Goal: Check status: Check status

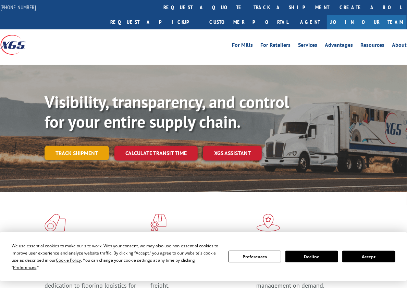
click at [77, 146] on link "Track shipment" at bounding box center [76, 153] width 64 height 14
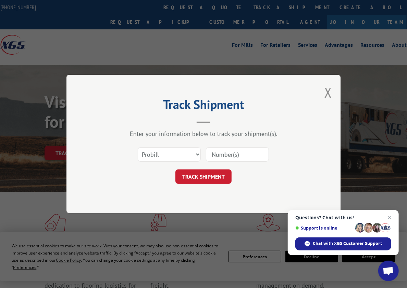
click at [235, 155] on input at bounding box center [237, 154] width 63 height 14
type input "13531507"
click at [196, 179] on button "TRACK SHIPMENT" at bounding box center [203, 177] width 56 height 14
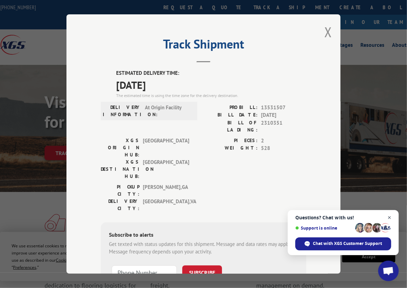
click at [389, 218] on span "Close chat" at bounding box center [389, 218] width 9 height 9
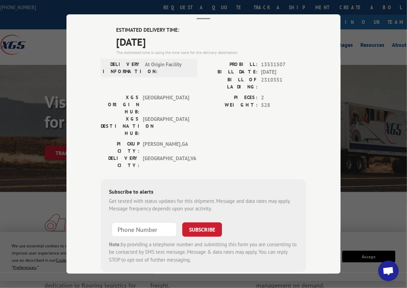
click at [376, 35] on div "Track Shipment ESTIMATED DELIVERY TIME: 09/15/2025 The estimated time is using …" at bounding box center [203, 144] width 407 height 288
click at [68, 81] on div "Track Shipment ESTIMATED DELIVERY TIME: 09/15/2025 The estimated time is using …" at bounding box center [203, 144] width 274 height 260
click at [27, 76] on div "Track Shipment ESTIMATED DELIVERY TIME: 09/15/2025 The estimated time is using …" at bounding box center [203, 144] width 407 height 288
click at [368, 185] on div "Track Shipment ESTIMATED DELIVERY TIME: 09/15/2025 The estimated time is using …" at bounding box center [203, 144] width 407 height 288
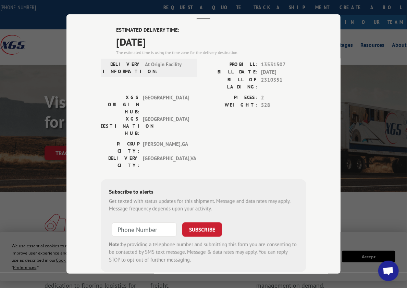
click at [198, 18] on div "Track Shipment ESTIMATED DELIVERY TIME: 09/15/2025 The estimated time is using …" at bounding box center [203, 144] width 274 height 260
drag, startPoint x: 51, startPoint y: 39, endPoint x: 40, endPoint y: 33, distance: 13.0
click at [43, 34] on div "Track Shipment ESTIMATED DELIVERY TIME: 09/15/2025 The estimated time is using …" at bounding box center [203, 144] width 407 height 288
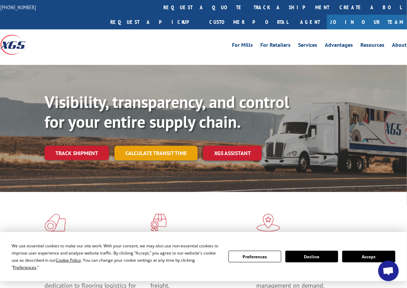
click at [148, 146] on link "Calculate transit time" at bounding box center [155, 153] width 83 height 15
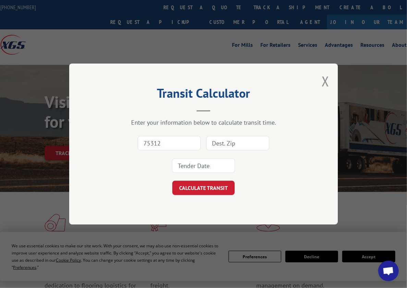
type input "75312"
click at [227, 141] on input at bounding box center [237, 143] width 63 height 14
type input "22060"
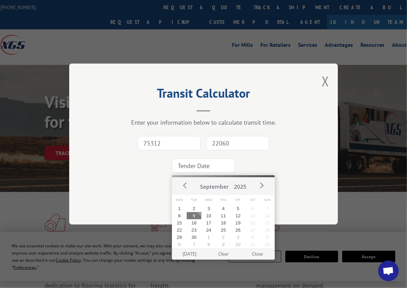
click at [208, 165] on input at bounding box center [203, 166] width 63 height 14
click at [180, 216] on button "8" at bounding box center [179, 216] width 15 height 7
type input "2025-09-08"
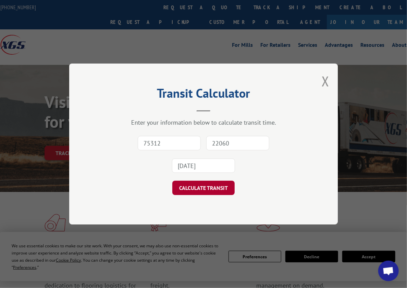
click at [201, 187] on button "CALCULATE TRANSIT" at bounding box center [203, 188] width 62 height 14
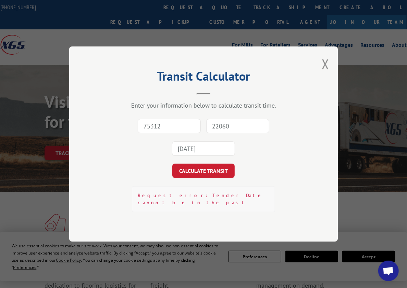
click at [320, 68] on div "Transit Calculator Enter your information below to calculate transit time. 7531…" at bounding box center [203, 144] width 268 height 195
click at [325, 69] on button "Close modal" at bounding box center [325, 64] width 8 height 18
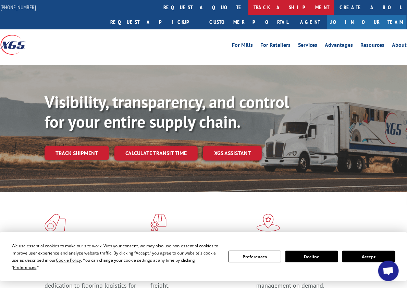
click at [248, 7] on link "track a shipment" at bounding box center [291, 7] width 86 height 15
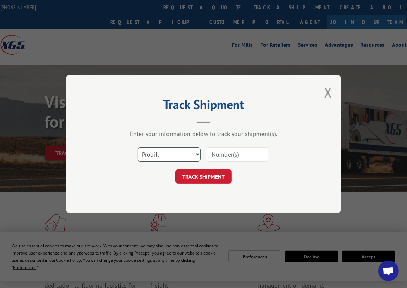
click at [193, 155] on select "Select category... Probill BOL PO" at bounding box center [169, 154] width 63 height 14
select select "bol"
click at [138, 147] on select "Select category... Probill BOL PO" at bounding box center [169, 154] width 63 height 14
click at [230, 154] on input at bounding box center [237, 154] width 63 height 14
type input "13531507"
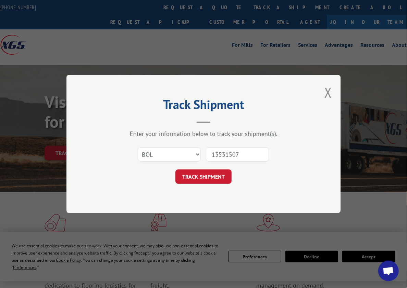
click button "TRACK SHIPMENT" at bounding box center [203, 177] width 56 height 14
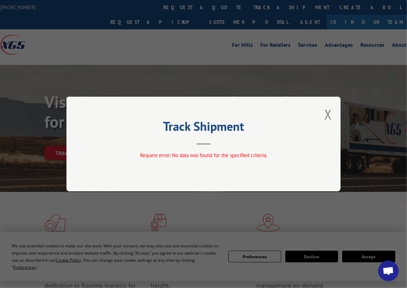
drag, startPoint x: 329, startPoint y: 116, endPoint x: 303, endPoint y: 119, distance: 26.5
click at [327, 116] on button "Close modal" at bounding box center [328, 114] width 8 height 18
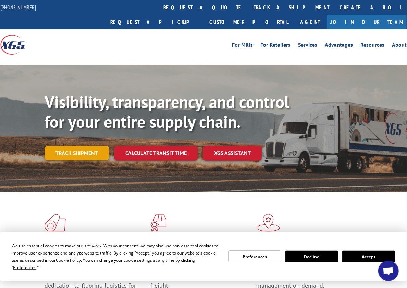
click at [86, 146] on link "Track shipment" at bounding box center [76, 153] width 64 height 14
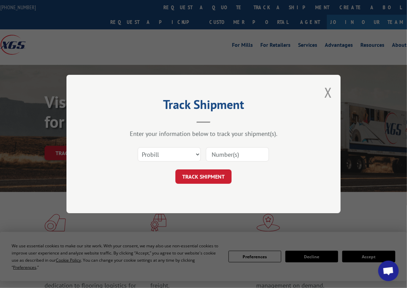
click at [237, 155] on input at bounding box center [237, 154] width 63 height 14
click at [186, 154] on select "Select category... Probill BOL PO" at bounding box center [169, 154] width 63 height 14
select select "bol"
click at [138, 147] on select "Select category... Probill BOL PO" at bounding box center [169, 154] width 63 height 14
click at [214, 155] on input at bounding box center [237, 154] width 63 height 14
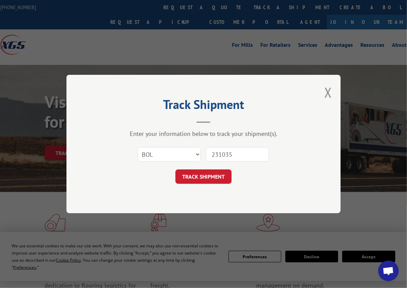
type input "2310351"
click button "TRACK SHIPMENT" at bounding box center [203, 177] width 56 height 14
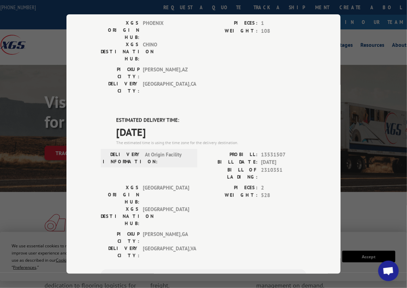
scroll to position [103, 0]
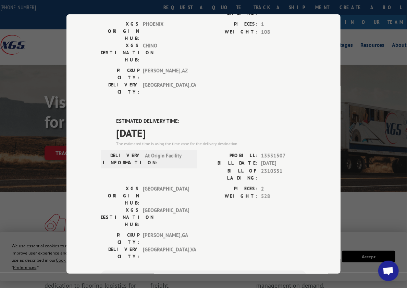
drag, startPoint x: 4, startPoint y: 112, endPoint x: 7, endPoint y: 110, distance: 3.9
click at [4, 112] on div "Track Shipment DELIVERED DELIVERY INFORMATION: 03/21/2023 09:28 am Cornelia PRO…" at bounding box center [203, 144] width 407 height 288
drag, startPoint x: 29, startPoint y: 101, endPoint x: 25, endPoint y: 86, distance: 15.0
click at [25, 86] on div "Track Shipment DELIVERED DELIVERY INFORMATION: 03/21/2023 09:28 am Cornelia PRO…" at bounding box center [203, 144] width 407 height 288
drag, startPoint x: 378, startPoint y: 68, endPoint x: 236, endPoint y: 7, distance: 154.9
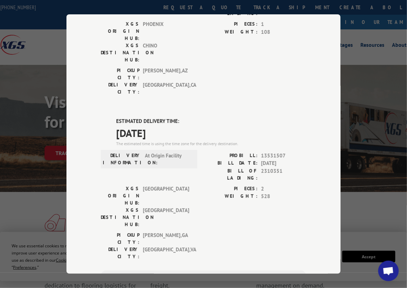
click at [377, 68] on div "Track Shipment DELIVERED DELIVERY INFORMATION: 03/21/2023 09:28 am Cornelia PRO…" at bounding box center [203, 144] width 407 height 288
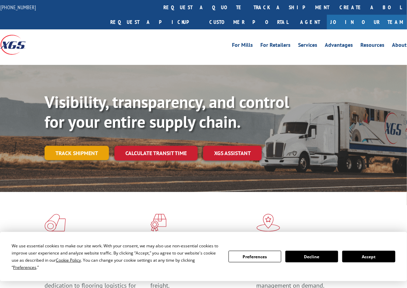
click at [76, 146] on link "Track shipment" at bounding box center [76, 153] width 64 height 14
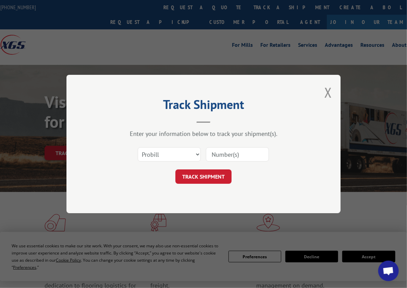
click at [228, 155] on input at bounding box center [237, 154] width 63 height 14
type input "13531507"
click at [199, 177] on button "TRACK SHIPMENT" at bounding box center [203, 177] width 56 height 14
